Goal: Transaction & Acquisition: Book appointment/travel/reservation

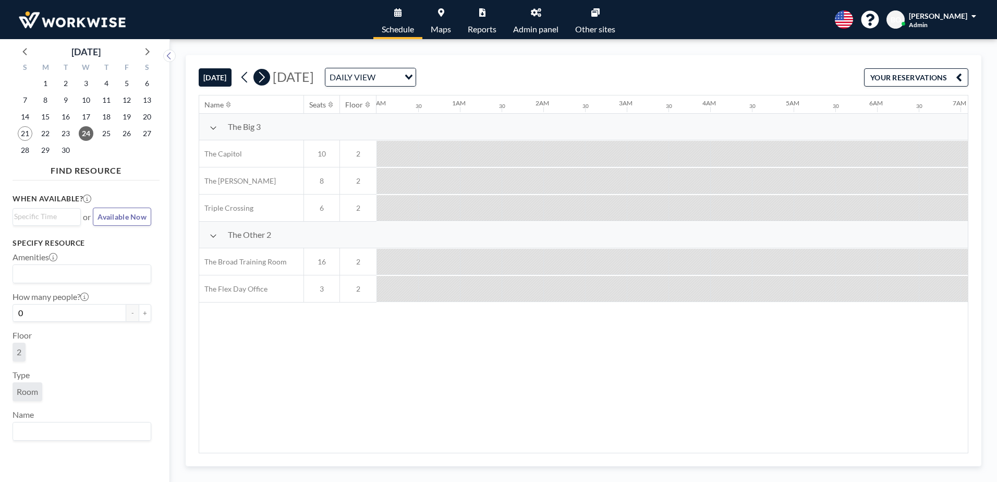
click at [263, 77] on icon at bounding box center [262, 77] width 10 height 16
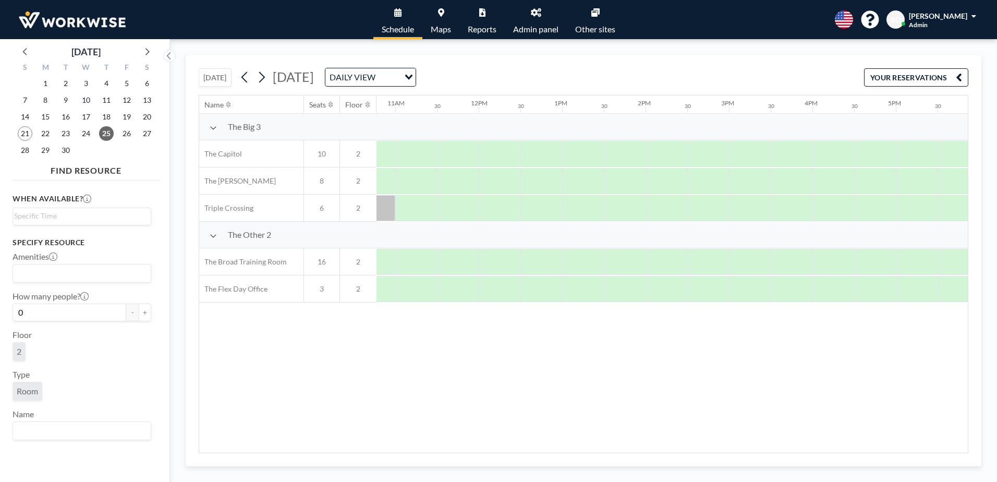
scroll to position [0, 990]
click at [738, 184] on div at bounding box center [743, 181] width 42 height 26
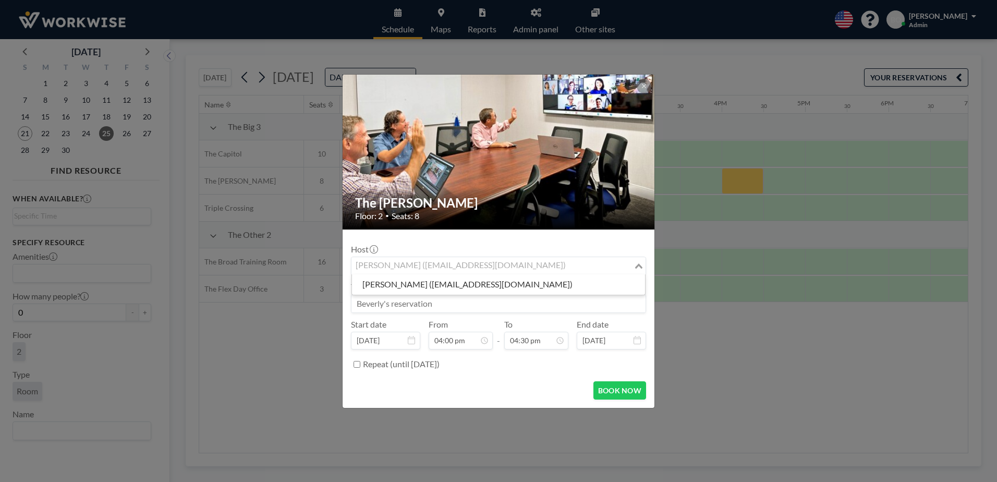
click at [502, 264] on div "[PERSON_NAME] ([EMAIL_ADDRESS][DOMAIN_NAME])" at bounding box center [492, 265] width 282 height 16
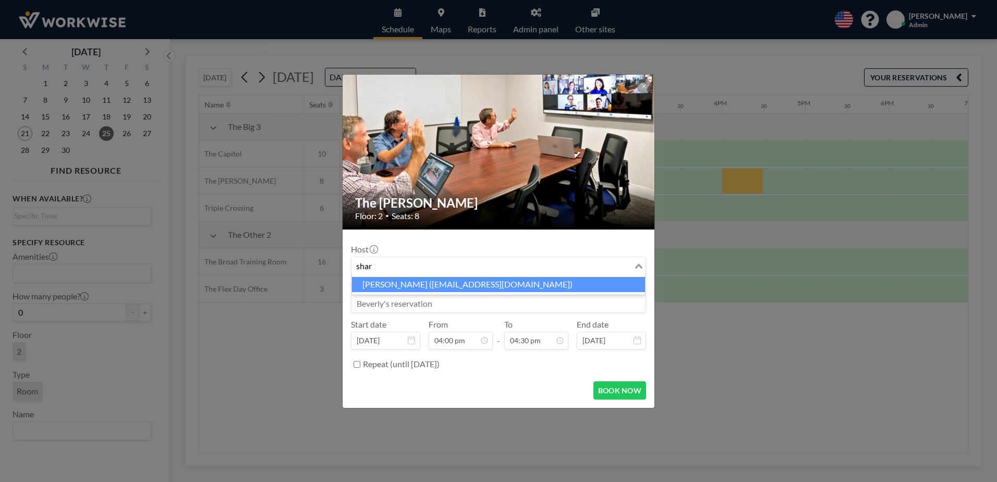
click at [489, 284] on li "[PERSON_NAME] ([EMAIL_ADDRESS][DOMAIN_NAME])" at bounding box center [498, 284] width 293 height 15
type input "shar"
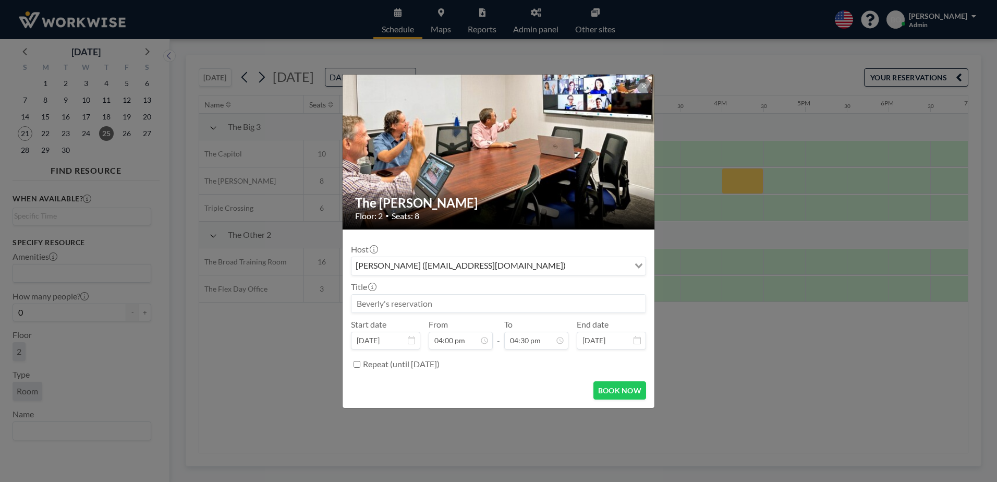
click at [448, 306] on input at bounding box center [498, 304] width 294 height 18
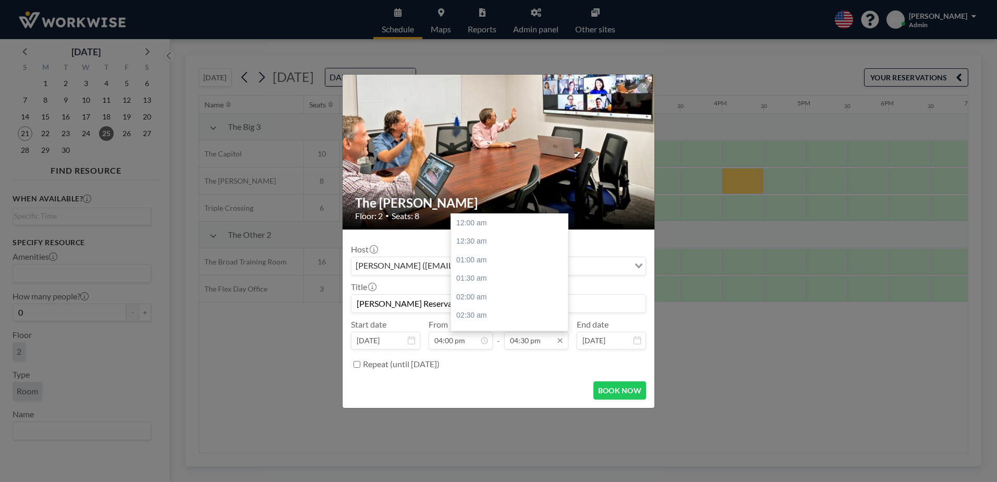
scroll to position [613, 0]
type input "[PERSON_NAME] Reservation"
click at [483, 243] on div "05:00 pm" at bounding box center [512, 241] width 122 height 19
type input "05:00 pm"
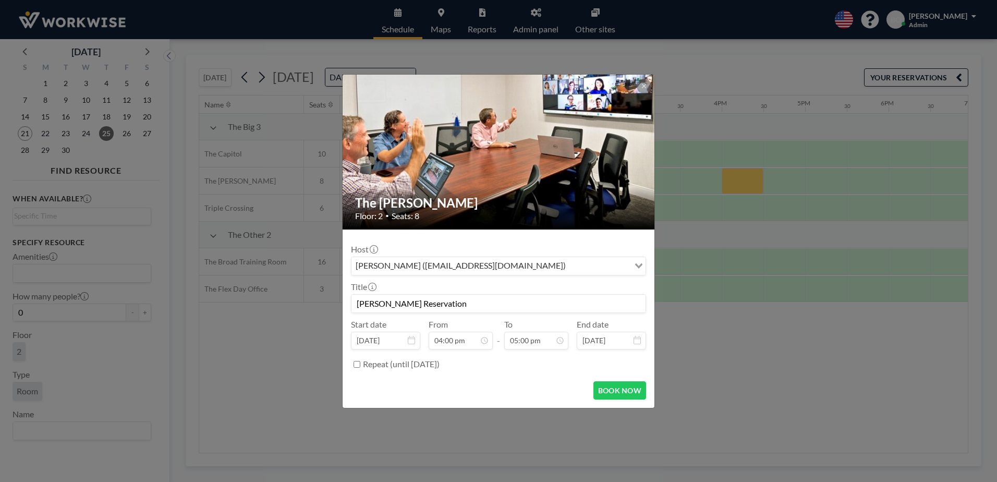
scroll to position [631, 0]
click at [610, 387] on button "BOOK NOW" at bounding box center [619, 390] width 53 height 18
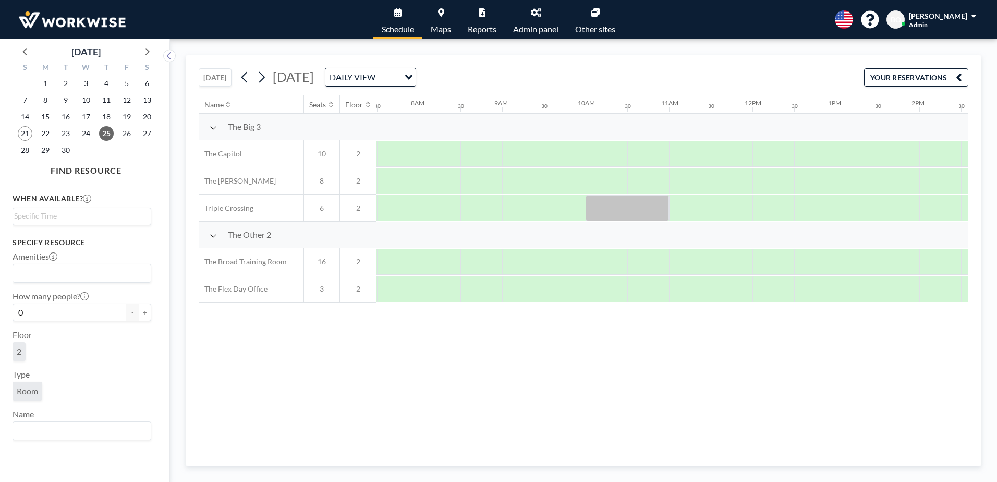
scroll to position [0, 626]
click at [542, 15] on link "Admin panel" at bounding box center [536, 19] width 62 height 39
